Goal: Transaction & Acquisition: Purchase product/service

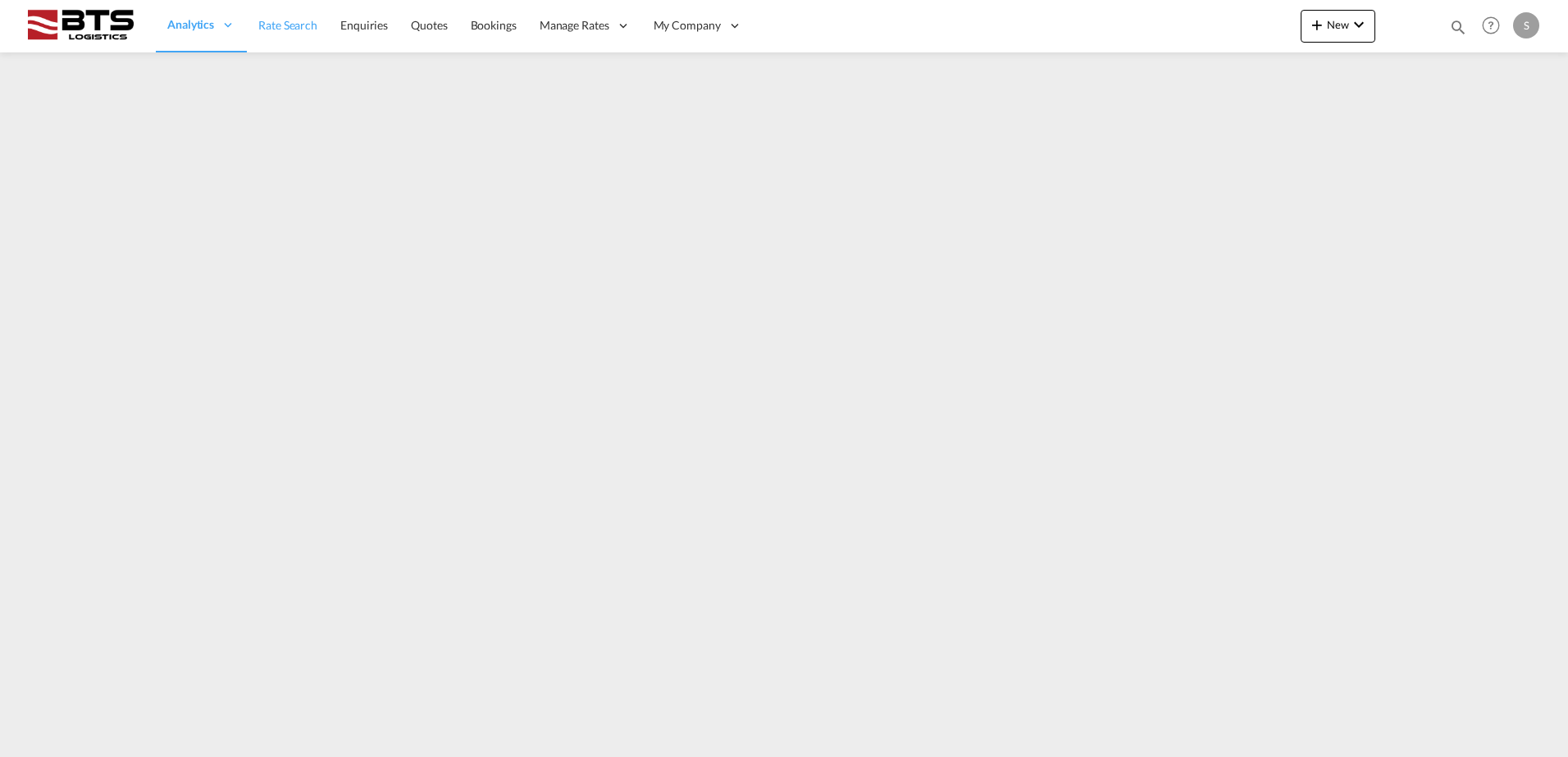
click at [289, 25] on span "Rate Search" at bounding box center [287, 25] width 59 height 14
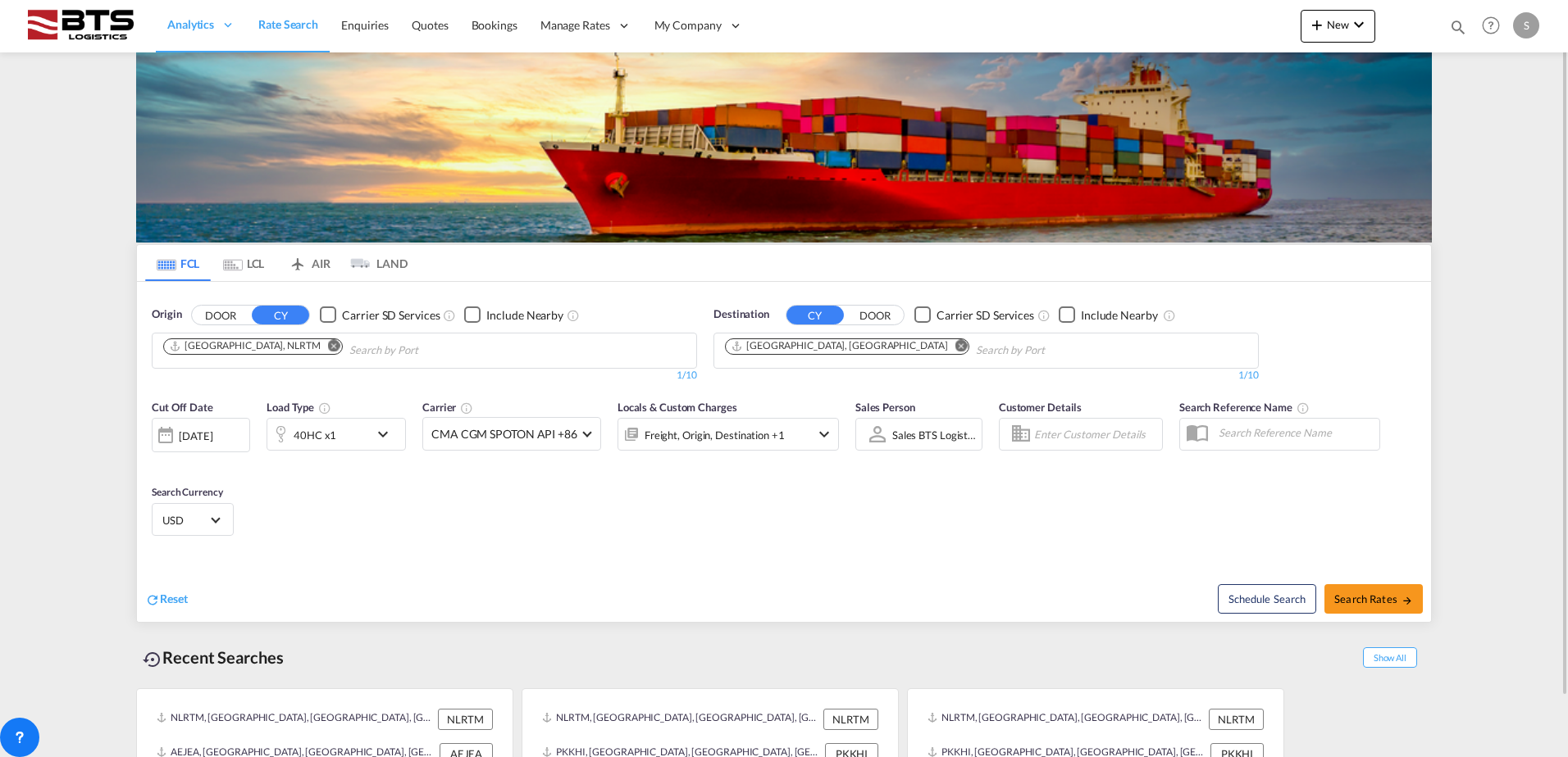
click at [955, 348] on md-icon "Remove" at bounding box center [961, 345] width 13 height 13
click at [792, 349] on input "Chips input." at bounding box center [802, 350] width 156 height 26
click at [790, 349] on body "Analytics Reports Dashboard Rate Search Enquiries Quotes Bookings" at bounding box center [784, 378] width 1568 height 757
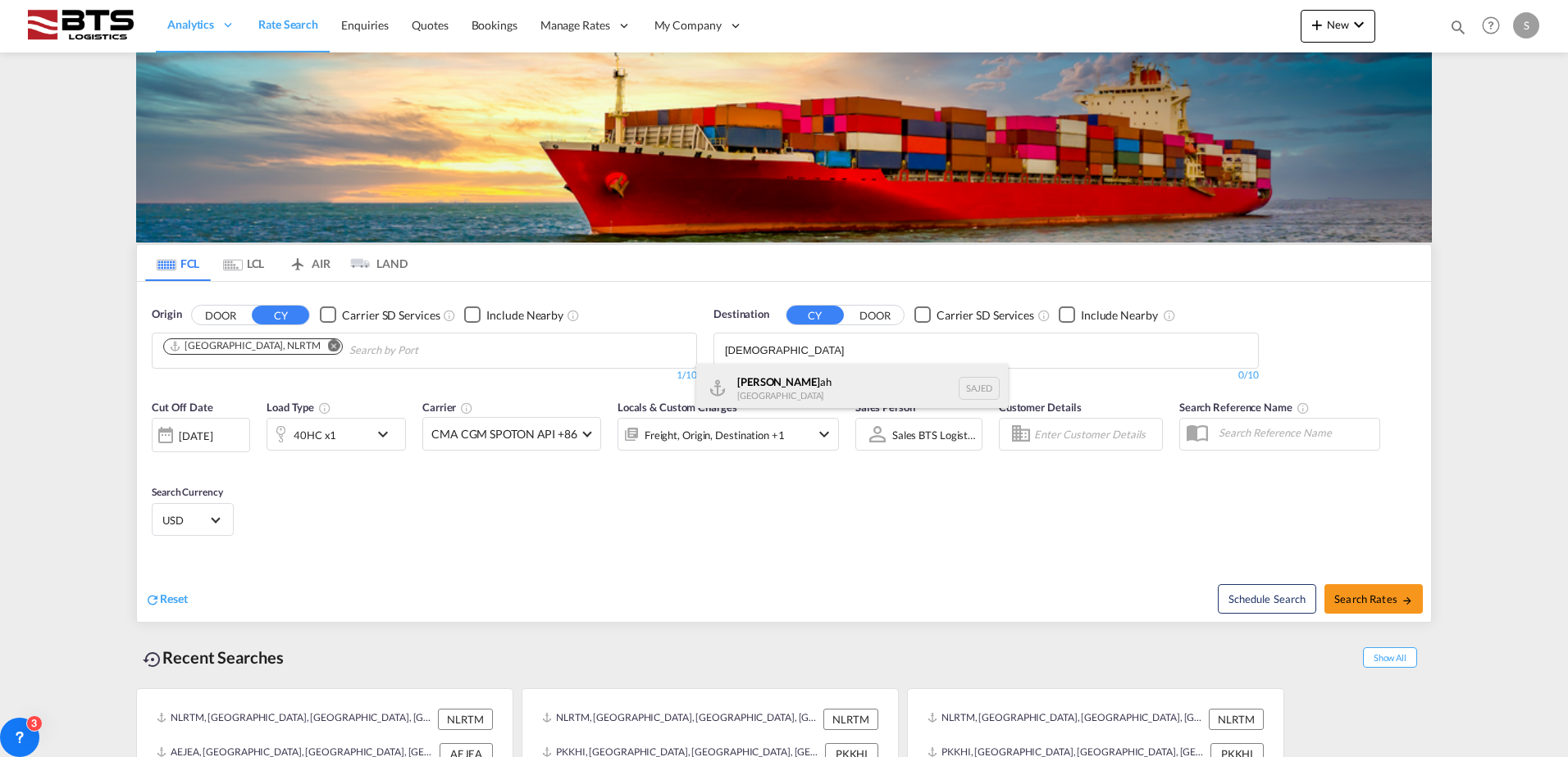
type input "[DEMOGRAPHIC_DATA]"
click at [763, 379] on div "[DEMOGRAPHIC_DATA] ah [GEOGRAPHIC_DATA] SAJED" at bounding box center [851, 388] width 311 height 49
click at [385, 432] on md-icon "icon-chevron-down" at bounding box center [387, 434] width 28 height 19
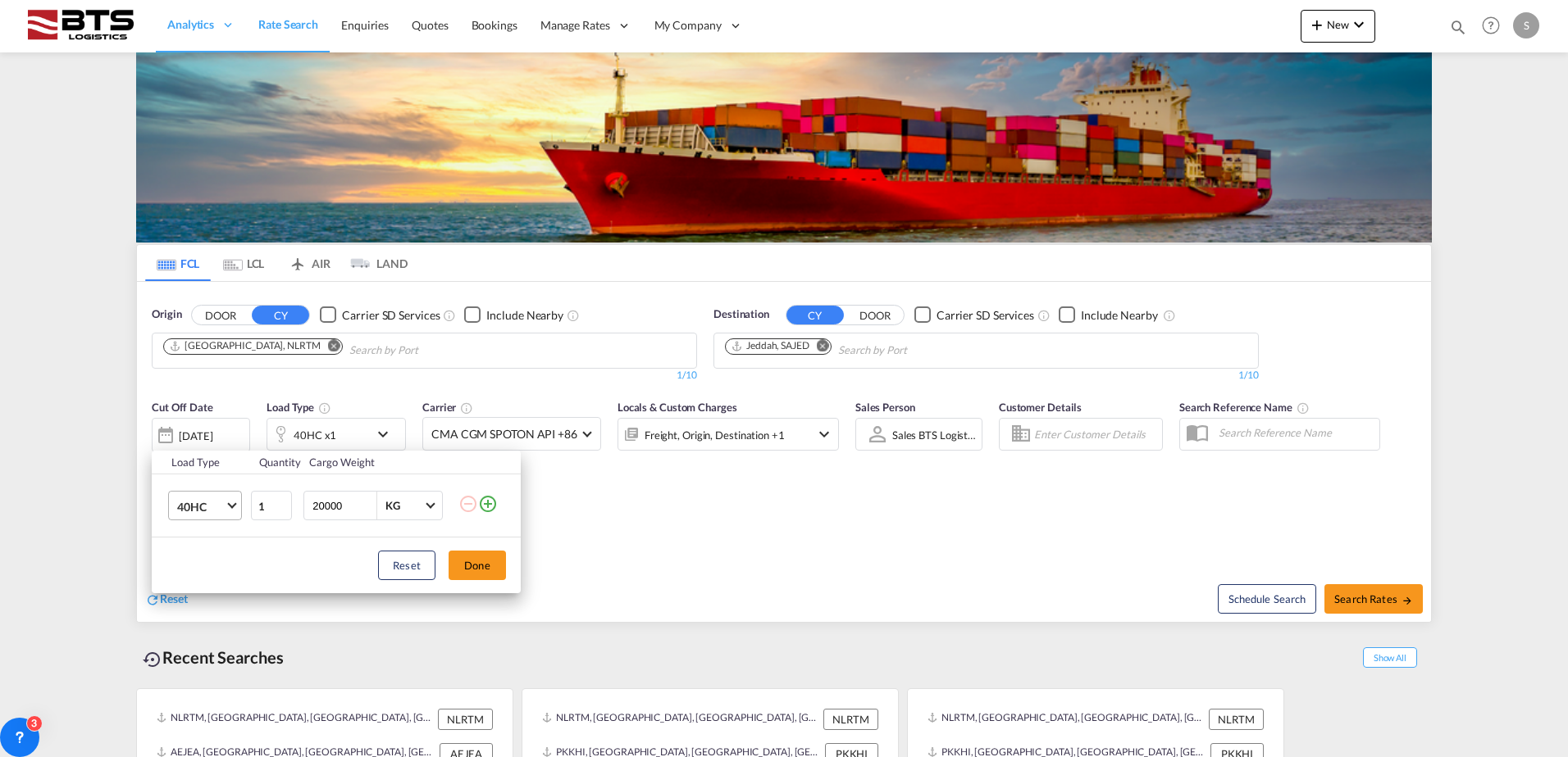
click at [231, 502] on span "Choose: \a40HC" at bounding box center [231, 504] width 9 height 9
click at [210, 431] on md-option "20GP" at bounding box center [219, 427] width 112 height 40
click at [483, 570] on button "Done" at bounding box center [476, 565] width 57 height 29
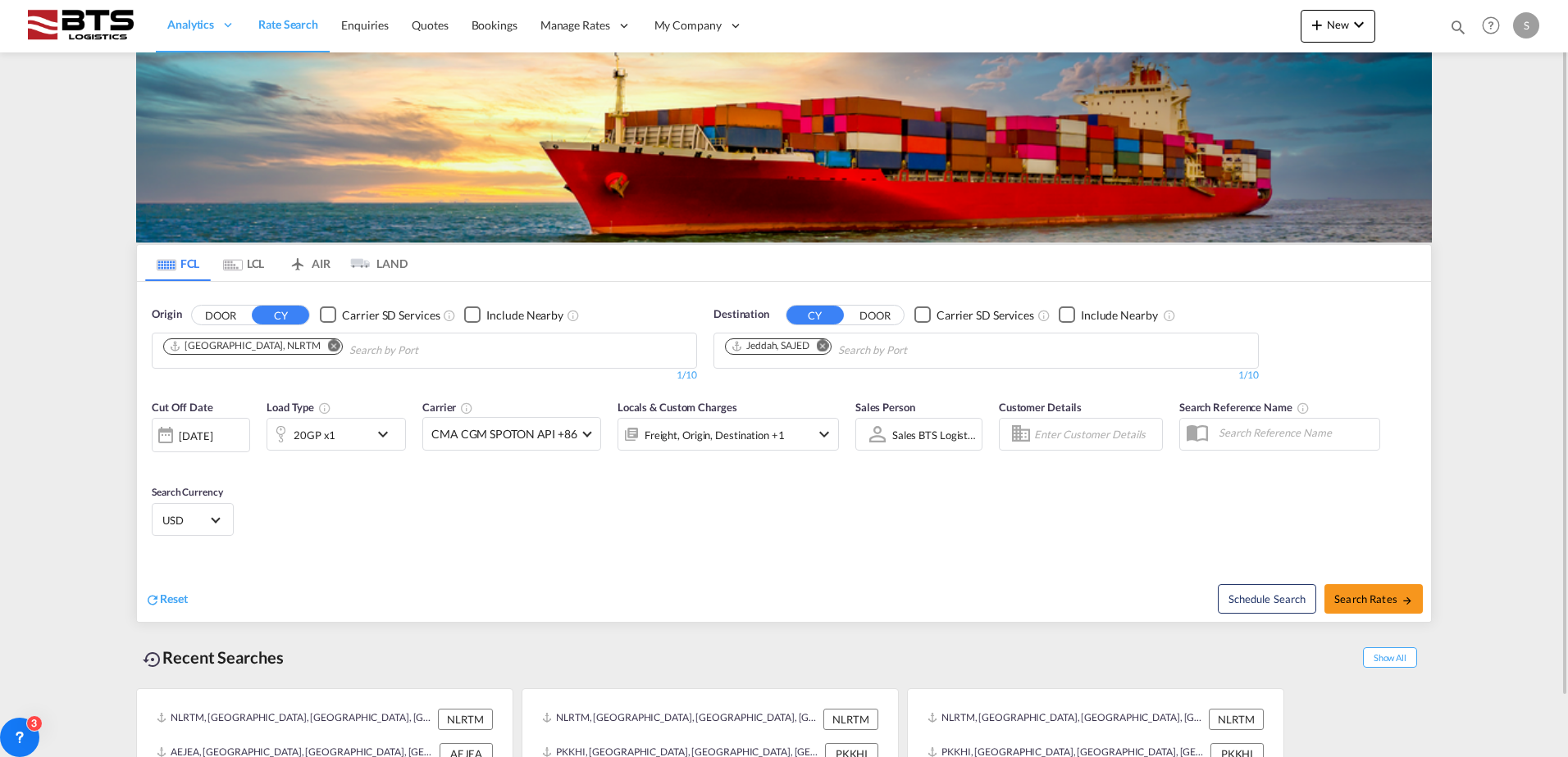
drag, startPoint x: 659, startPoint y: 549, endPoint x: 1202, endPoint y: 549, distance: 543.0
click at [696, 546] on div "Cut Off Date [DATE] [DATE] Load Type 20GP x1 Carrier CMA CGM SPOTON API +86 Onl…" at bounding box center [784, 470] width 1294 height 160
click at [1368, 597] on span "Search Rates" at bounding box center [1373, 599] width 79 height 14
type input "NLRTM to SAJED / [DATE]"
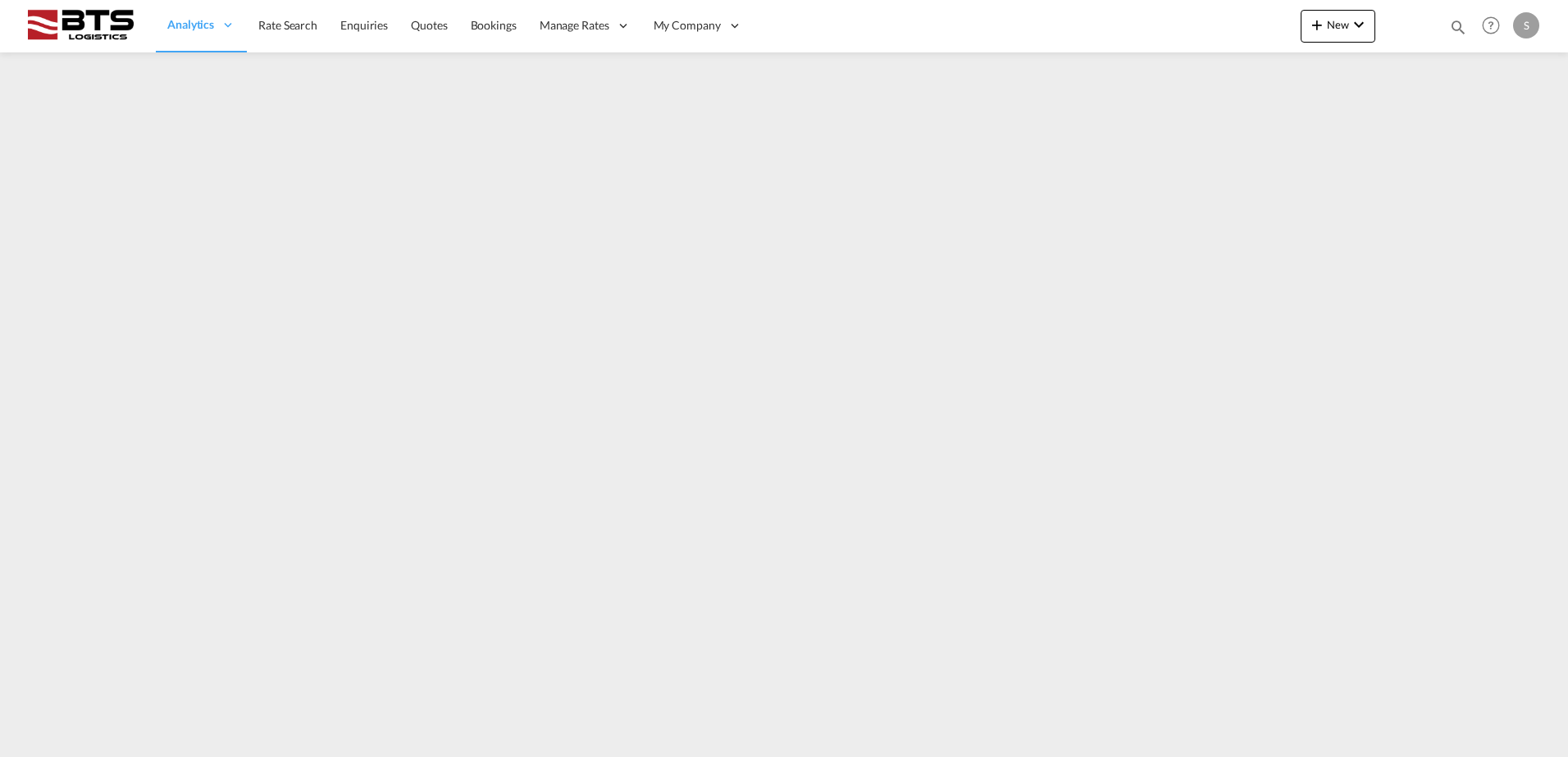
click at [294, 31] on span "Rate Search" at bounding box center [287, 25] width 59 height 16
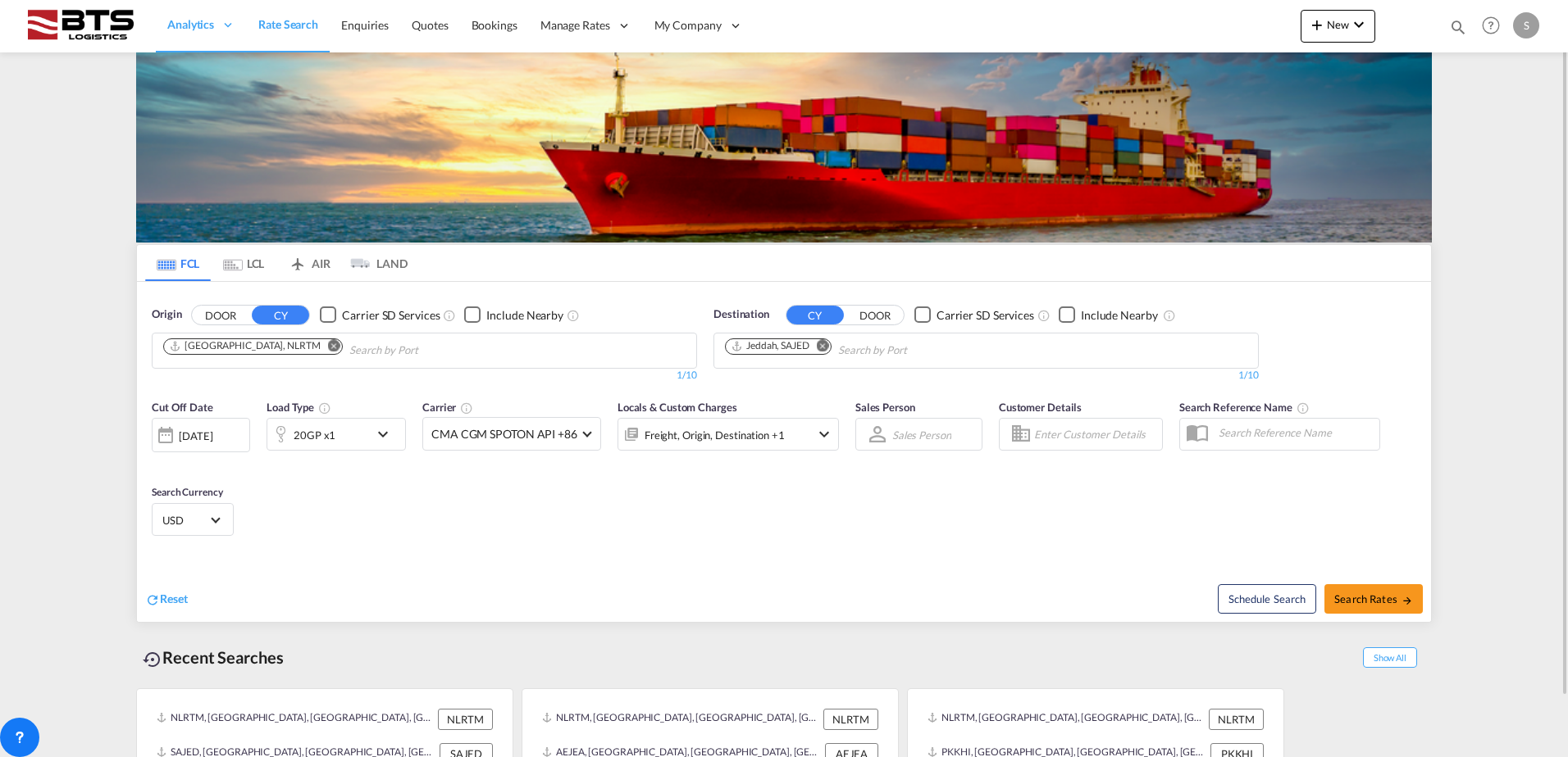
click at [822, 345] on md-icon "Remove" at bounding box center [822, 345] width 13 height 13
click at [781, 344] on input "Chips input." at bounding box center [802, 350] width 156 height 26
click at [769, 344] on body "Analytics Reports Dashboard Rate Search Enquiries Quotes Bookings" at bounding box center [784, 378] width 1568 height 757
type input "ad damm"
click at [780, 392] on div "Ad Damm am Saudi Arabia SADMM" at bounding box center [851, 388] width 311 height 49
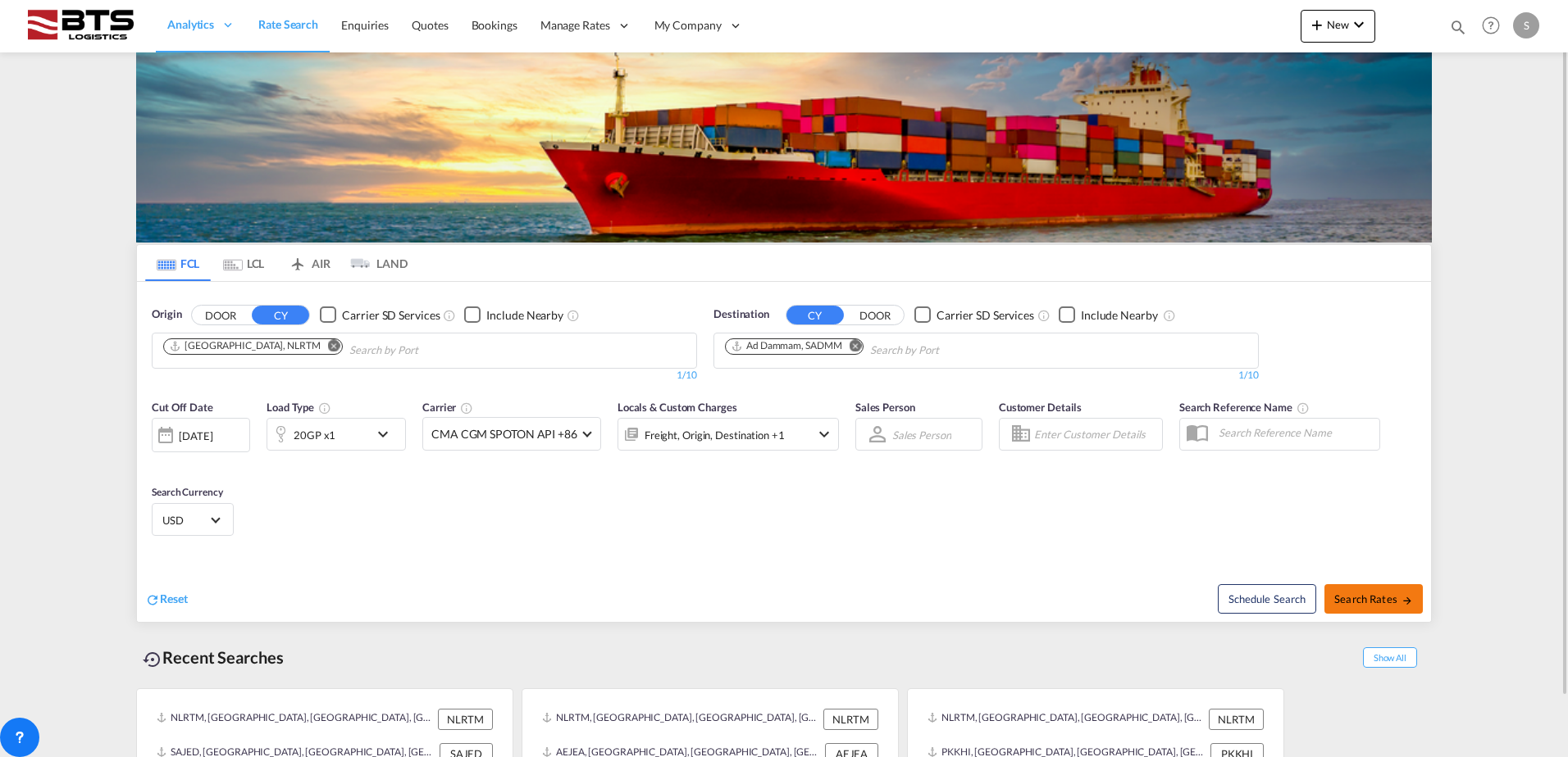
click at [1399, 588] on button "Search Rates" at bounding box center [1372, 599] width 98 height 29
type input "NLRTM to SADMM / 18 Aug 2025"
